Goal: Task Accomplishment & Management: Use online tool/utility

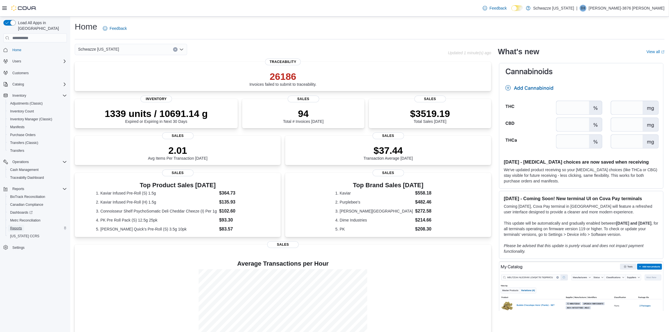
click at [17, 226] on span "Reports" at bounding box center [16, 228] width 12 height 4
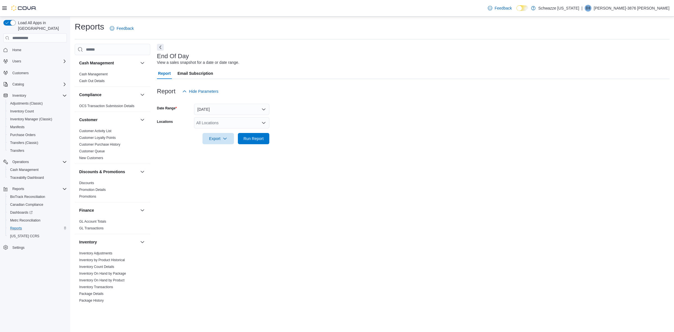
click at [265, 123] on icon "Open list of options" at bounding box center [263, 123] width 3 height 2
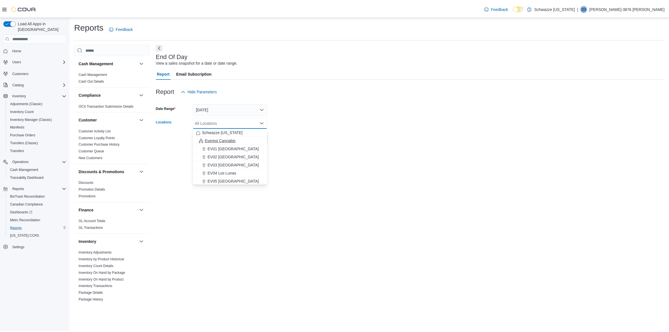
scroll to position [35, 0]
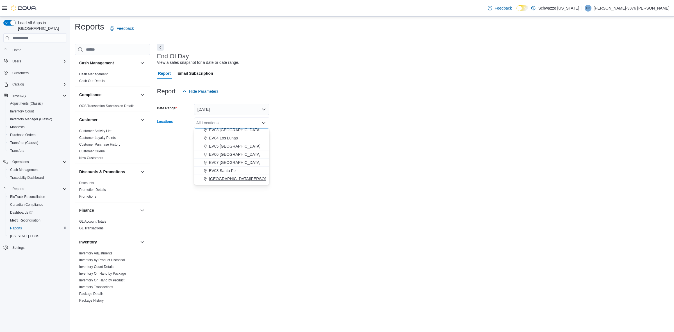
click at [244, 177] on span "[GEOGRAPHIC_DATA][PERSON_NAME]" at bounding box center [245, 179] width 73 height 6
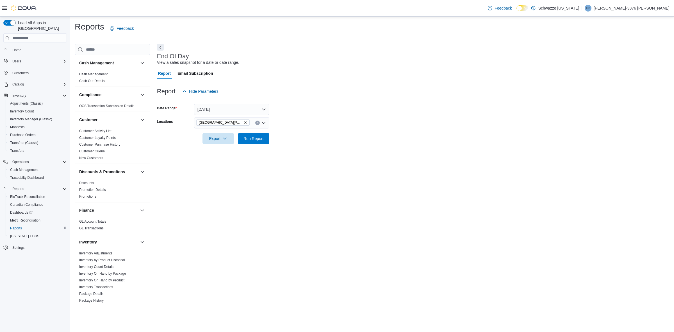
click at [308, 141] on form "Date Range [DATE] Locations [GEOGRAPHIC_DATA][PERSON_NAME] Export Run Report" at bounding box center [413, 120] width 513 height 47
click at [248, 141] on span "Run Report" at bounding box center [254, 138] width 20 height 6
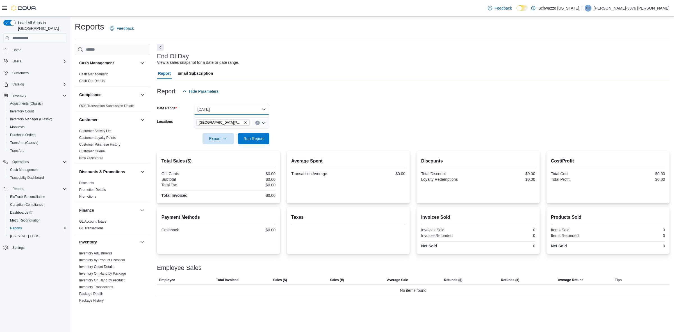
click at [257, 110] on button "[DATE]" at bounding box center [231, 109] width 75 height 11
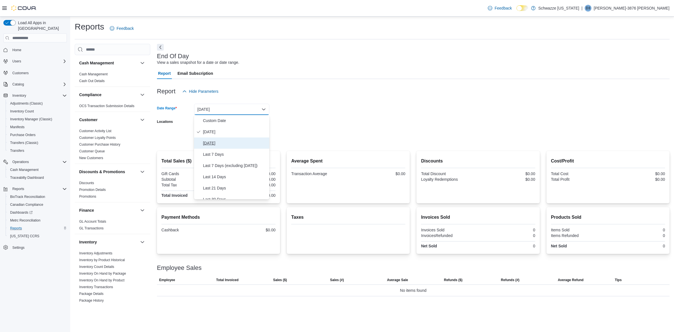
click at [226, 144] on span "[DATE]" at bounding box center [235, 143] width 64 height 7
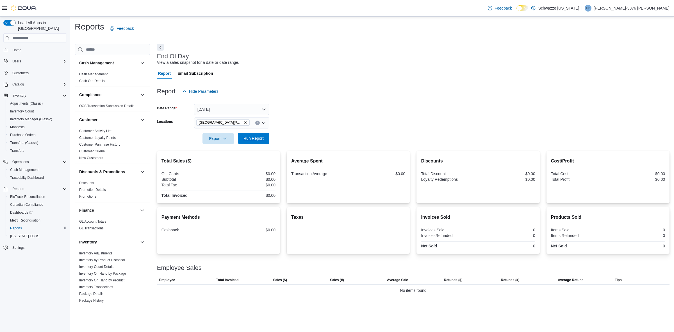
click at [253, 136] on span "Run Report" at bounding box center [254, 138] width 20 height 6
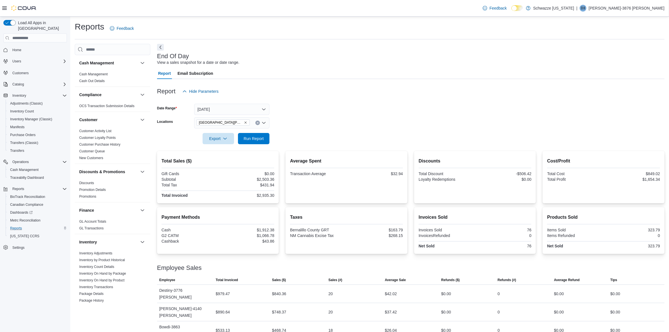
scroll to position [15, 0]
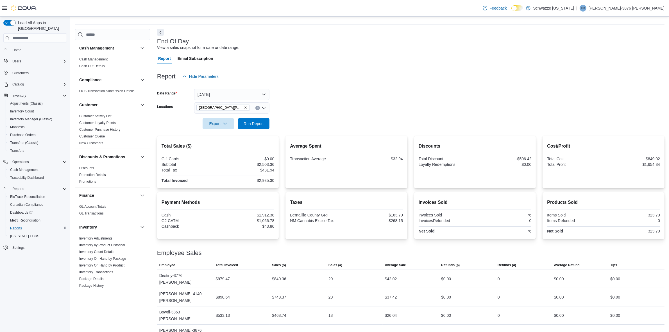
click at [259, 107] on button "Clear input" at bounding box center [257, 108] width 4 height 4
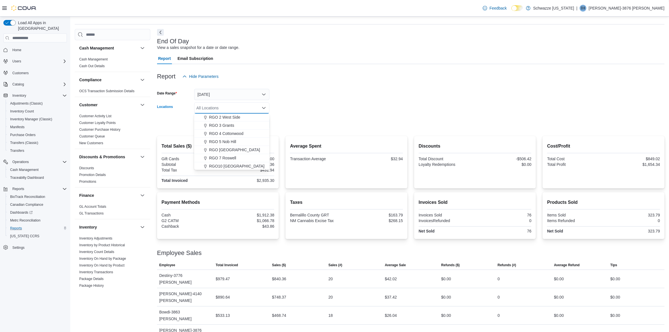
scroll to position [176, 0]
click at [247, 137] on span "RGO [GEOGRAPHIC_DATA]" at bounding box center [234, 138] width 51 height 6
click at [273, 112] on form "Date Range [DATE] Locations RGO 6 [GEOGRAPHIC_DATA] Combo box. Selected. [GEOGR…" at bounding box center [411, 105] width 508 height 47
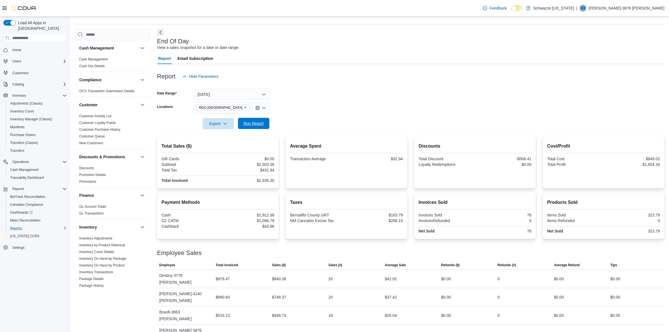
click at [264, 124] on span "Run Report" at bounding box center [253, 123] width 25 height 11
click at [259, 107] on icon "Clear input" at bounding box center [258, 108] width 2 height 2
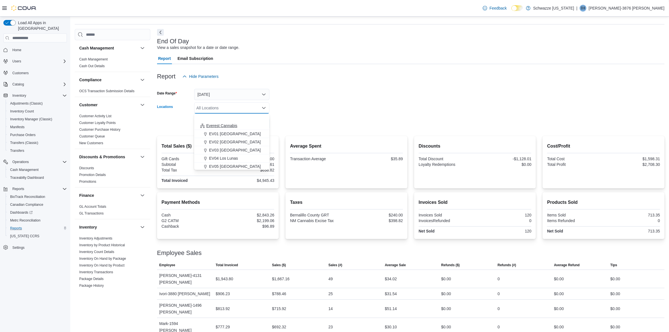
scroll to position [35, 0]
click at [239, 161] on span "[GEOGRAPHIC_DATA][PERSON_NAME]" at bounding box center [245, 164] width 73 height 6
click at [272, 125] on form "Date Range [DATE] Locations [GEOGRAPHIC_DATA][PERSON_NAME] Combo box. Selected.…" at bounding box center [411, 105] width 508 height 47
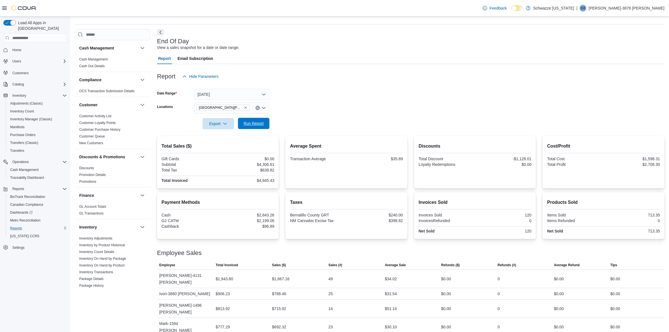
click at [260, 125] on span "Run Report" at bounding box center [254, 124] width 20 height 6
click at [262, 123] on span "Run Report" at bounding box center [254, 124] width 20 height 6
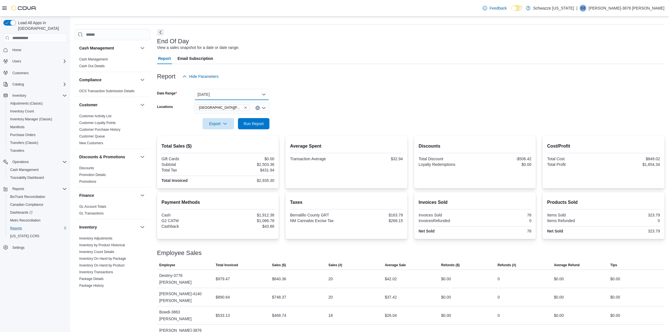
click at [252, 93] on button "[DATE]" at bounding box center [231, 94] width 75 height 11
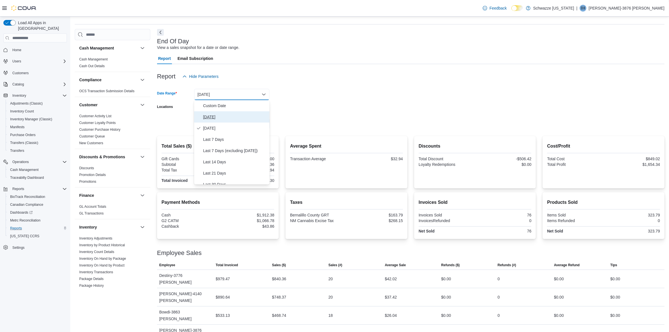
click at [233, 117] on span "[DATE]" at bounding box center [235, 117] width 64 height 7
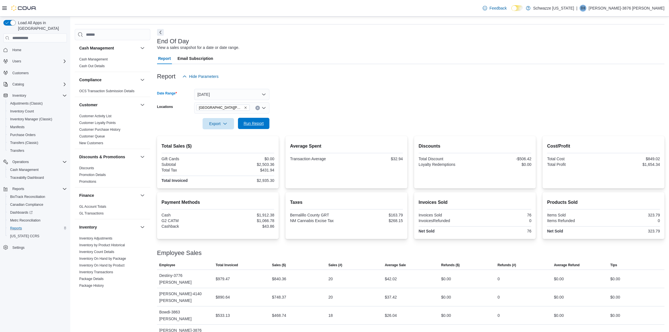
click at [259, 123] on span "Run Report" at bounding box center [254, 124] width 20 height 6
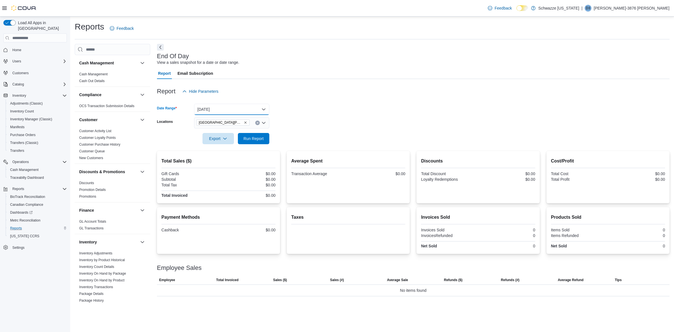
click at [247, 110] on button "[DATE]" at bounding box center [231, 109] width 75 height 11
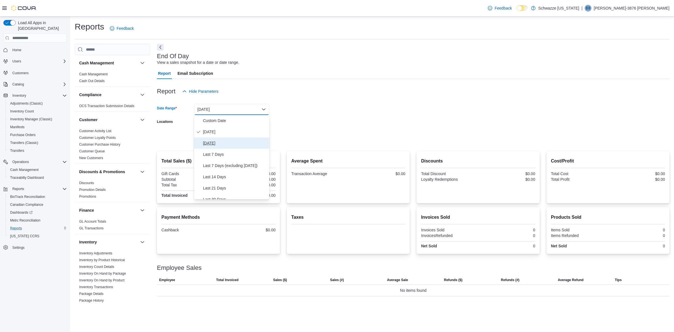
click at [225, 142] on span "[DATE]" at bounding box center [235, 143] width 64 height 7
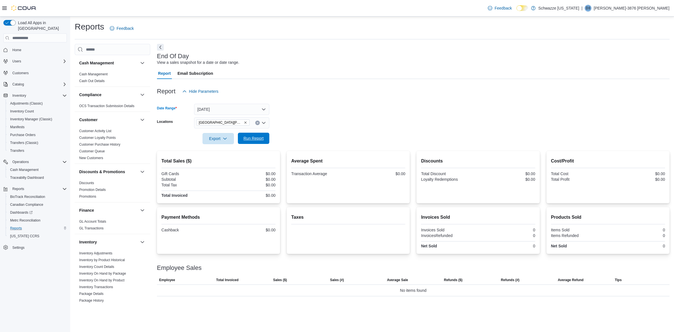
drag, startPoint x: 249, startPoint y: 139, endPoint x: 258, endPoint y: 137, distance: 8.9
click at [249, 139] on span "Run Report" at bounding box center [254, 138] width 20 height 6
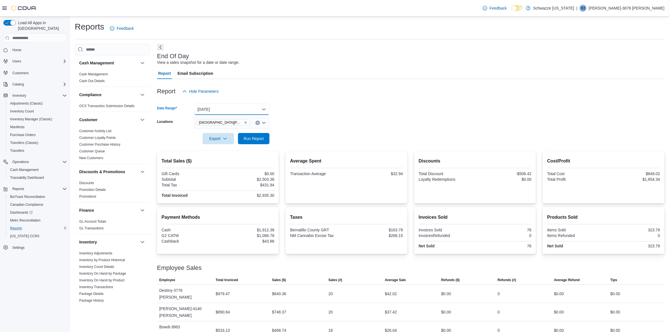
click at [247, 110] on button "[DATE]" at bounding box center [231, 109] width 75 height 11
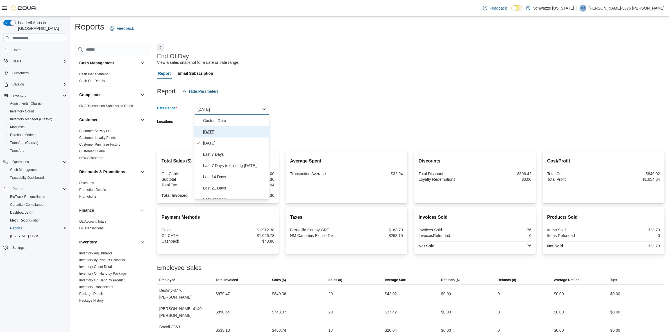
click at [241, 135] on button "[DATE]" at bounding box center [231, 131] width 75 height 11
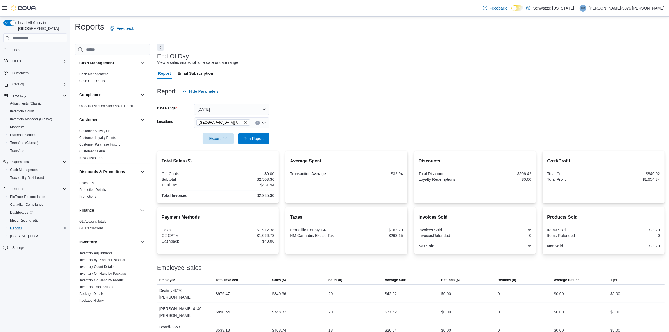
drag, startPoint x: 296, startPoint y: 119, endPoint x: 268, endPoint y: 131, distance: 31.2
click at [297, 119] on form "Date Range [DATE] Locations [GEOGRAPHIC_DATA][PERSON_NAME] Export Run Report" at bounding box center [411, 120] width 508 height 47
click at [261, 133] on div "Export Run Report" at bounding box center [213, 138] width 112 height 11
click at [253, 139] on span "Run Report" at bounding box center [254, 138] width 20 height 6
